Goal: Information Seeking & Learning: Understand process/instructions

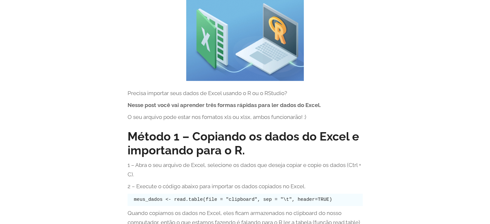
scroll to position [107, 0]
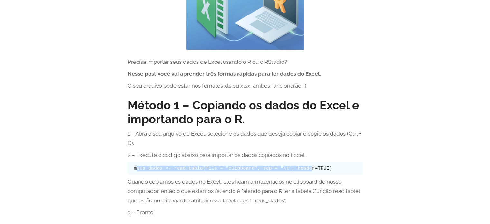
drag, startPoint x: 136, startPoint y: 168, endPoint x: 296, endPoint y: 172, distance: 160.7
click at [296, 172] on pre "meus_dados <- read.table(file = "clipboard", sep = "\t", header=TRUE)" at bounding box center [244, 168] width 235 height 12
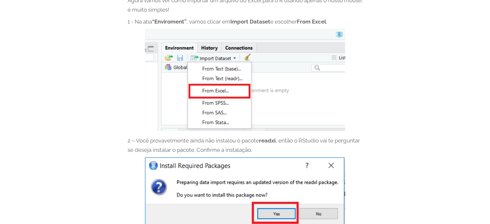
scroll to position [375, 0]
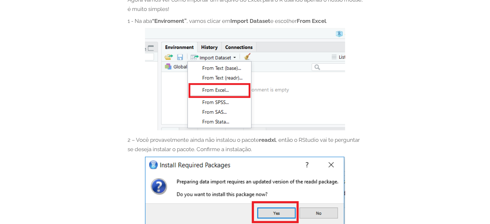
click at [387, 91] on div "Post Como ler sua planilha de excel no R Por [PERSON_NAME] [DATE] Precisa impor…" at bounding box center [244, 167] width 367 height 1011
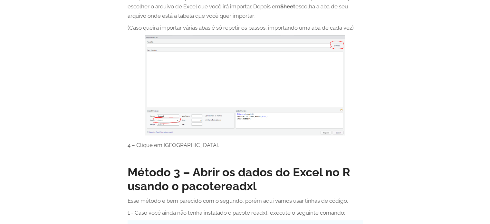
scroll to position [751, 0]
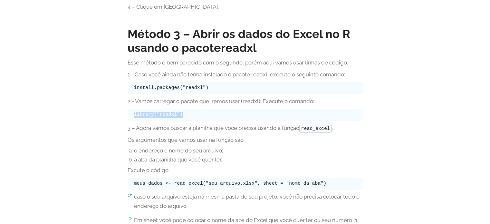
drag, startPoint x: 180, startPoint y: 116, endPoint x: 130, endPoint y: 116, distance: 49.9
click at [130, 116] on pre "library("readxl")" at bounding box center [244, 114] width 235 height 12
copy code "library("readxl")"
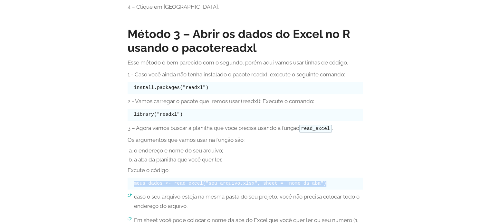
drag, startPoint x: 134, startPoint y: 184, endPoint x: 309, endPoint y: 179, distance: 175.5
click at [309, 179] on pre "meus_dados <- read_excel("seu_arquivo.xlsx", sheet = "nome da aba")" at bounding box center [244, 183] width 235 height 12
copy code "meus_dados <- read_excel("seu_arquivo.xlsx", sheet = "nome da aba")"
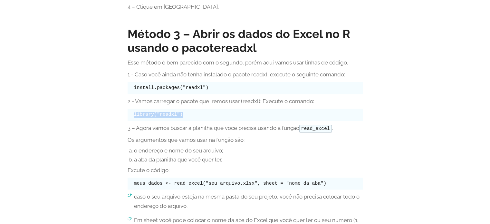
drag, startPoint x: 179, startPoint y: 116, endPoint x: 133, endPoint y: 114, distance: 46.1
click at [133, 114] on pre "library("readxl")" at bounding box center [244, 114] width 235 height 12
copy code "library("readxl")"
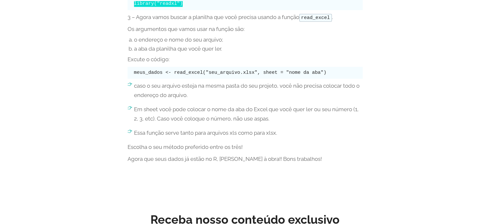
scroll to position [858, 0]
